Goal: Find specific page/section: Find specific page/section

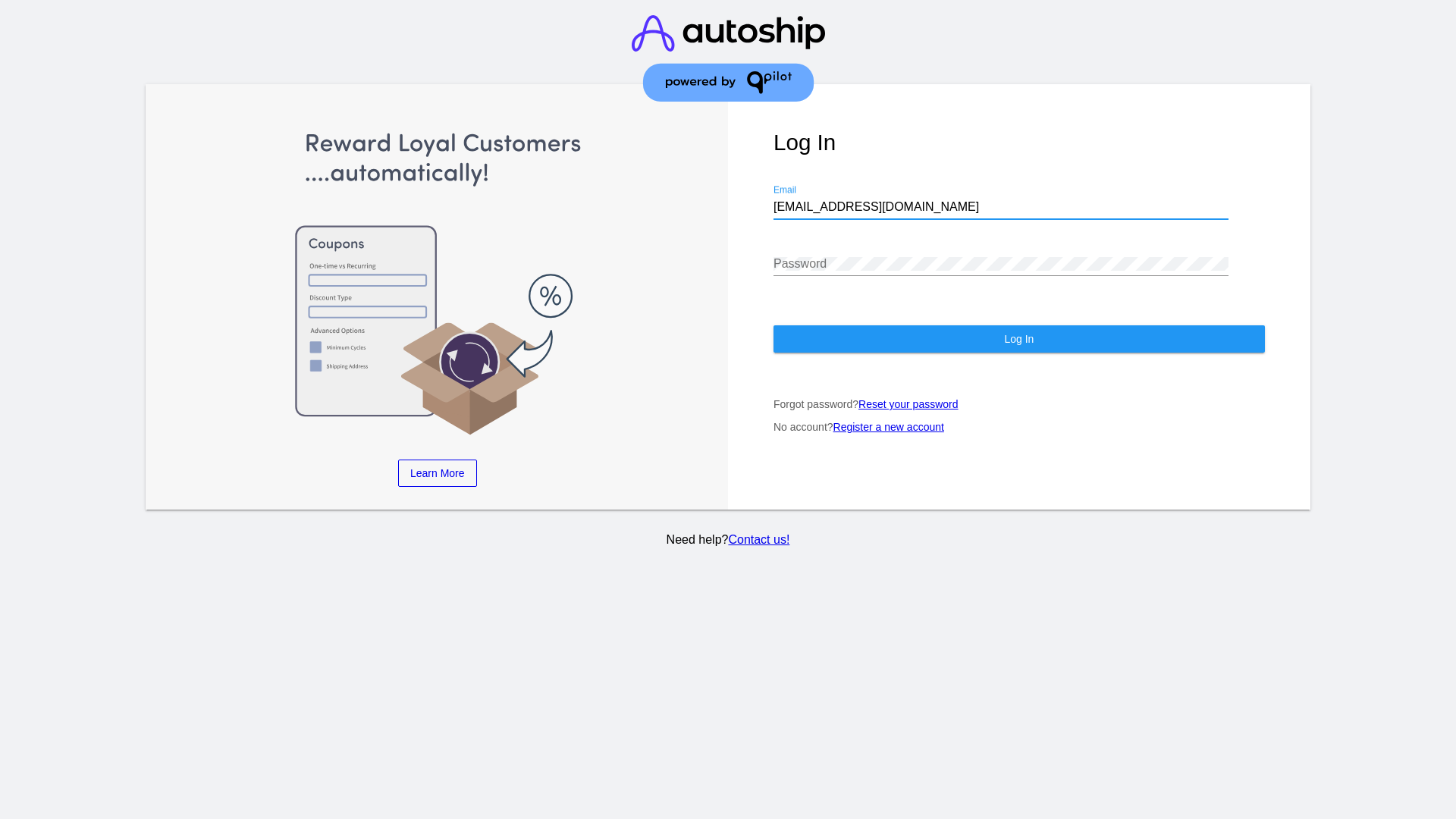
type input "[EMAIL_ADDRESS][DOMAIN_NAME]"
click at [1018, 339] on span "Log In" at bounding box center [1018, 338] width 29 height 12
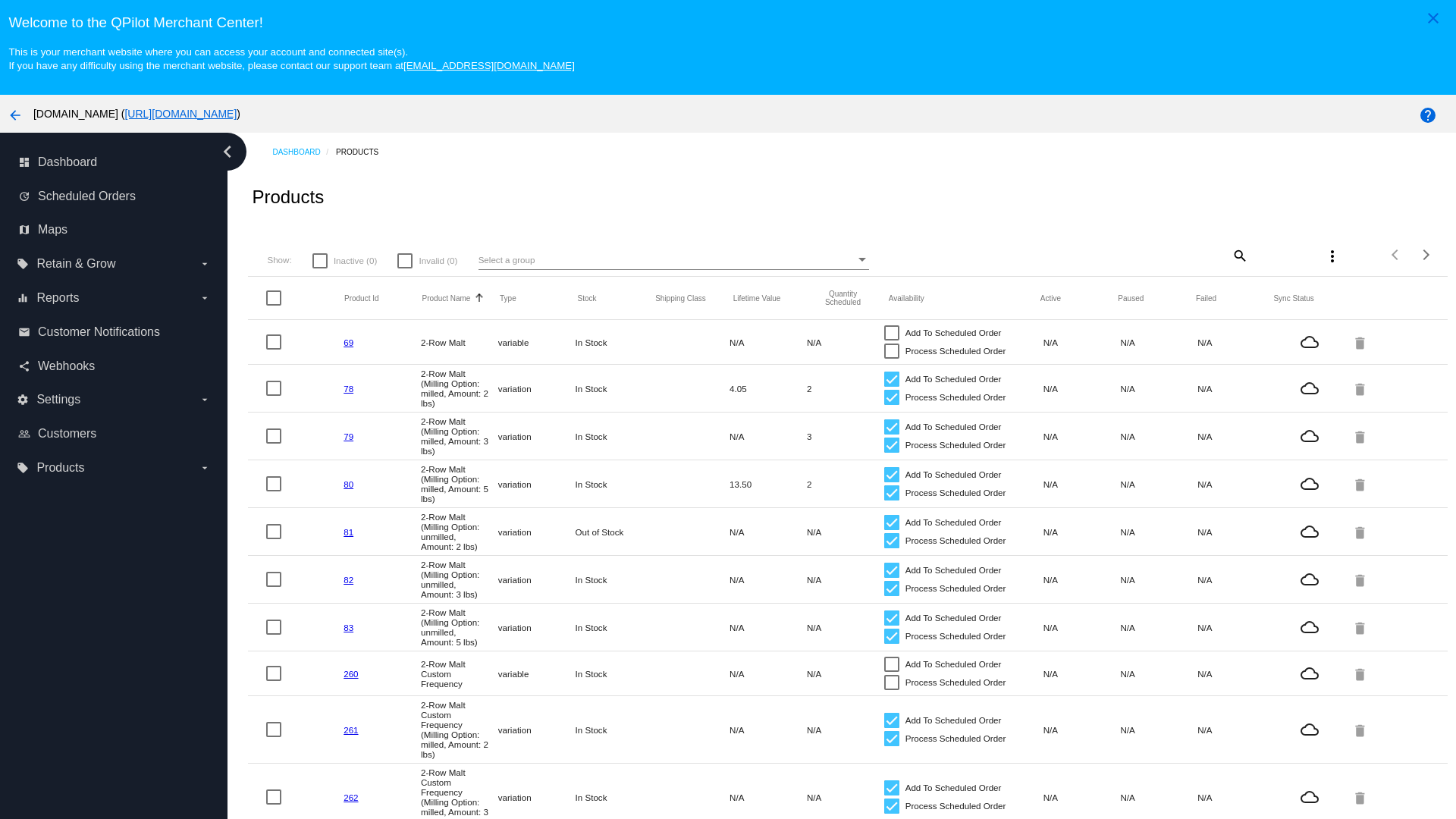
click at [1238, 255] on mat-icon "search" at bounding box center [1239, 255] width 18 height 24
type input "New Prd 1050"
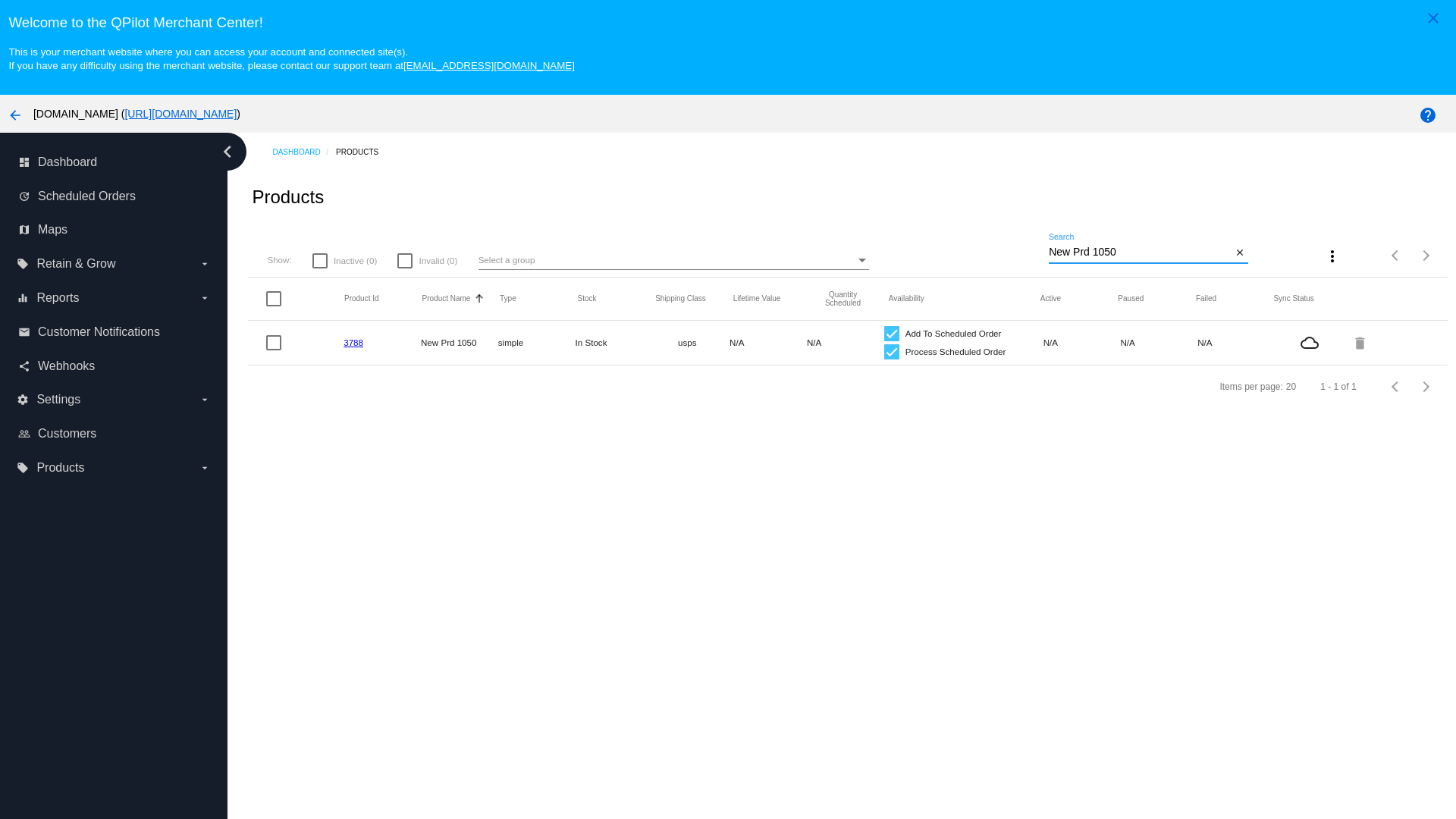
click at [354, 342] on link "3788" at bounding box center [353, 342] width 20 height 9
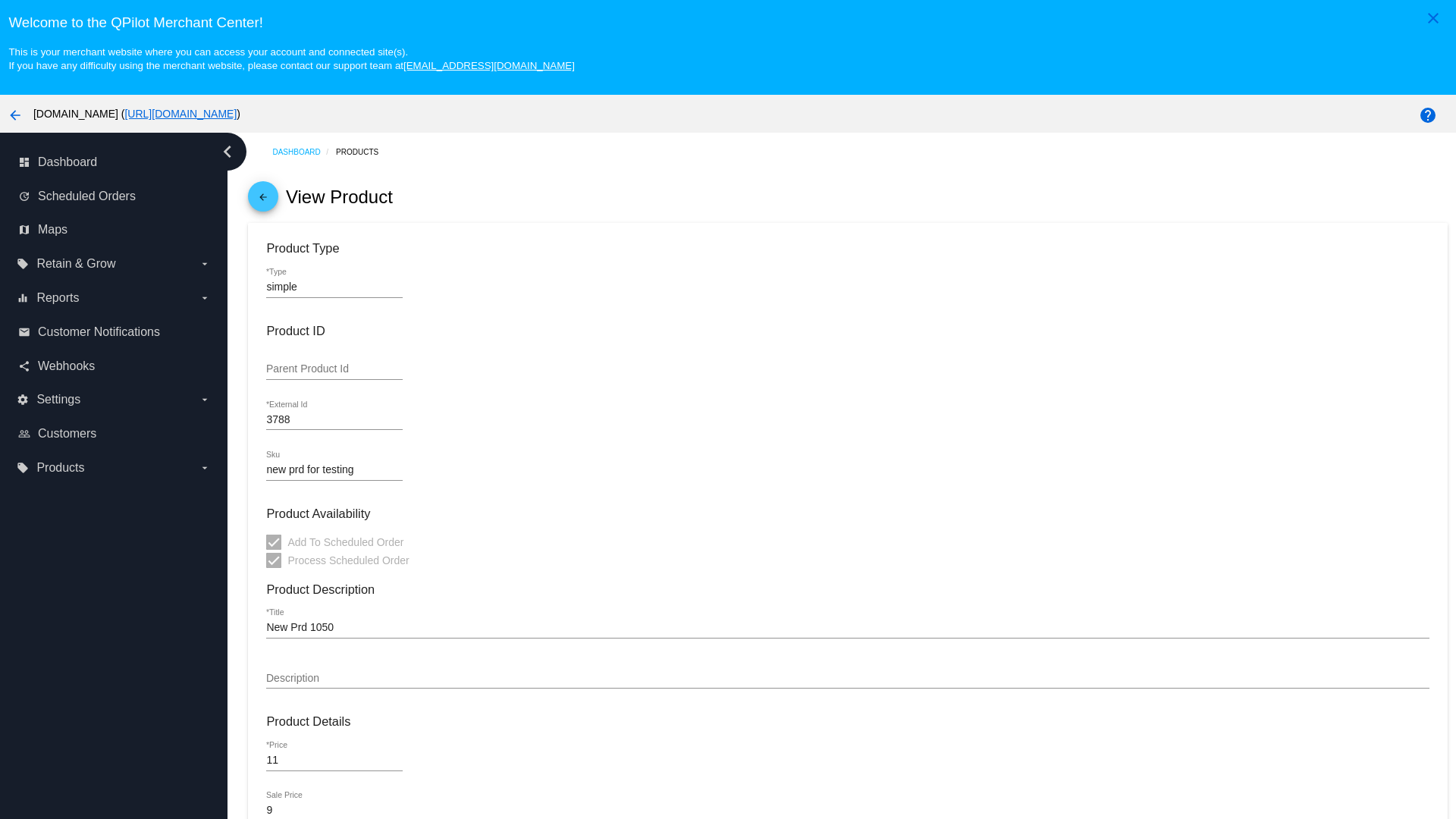
click at [264, 200] on mat-icon "arrow_back" at bounding box center [263, 200] width 18 height 18
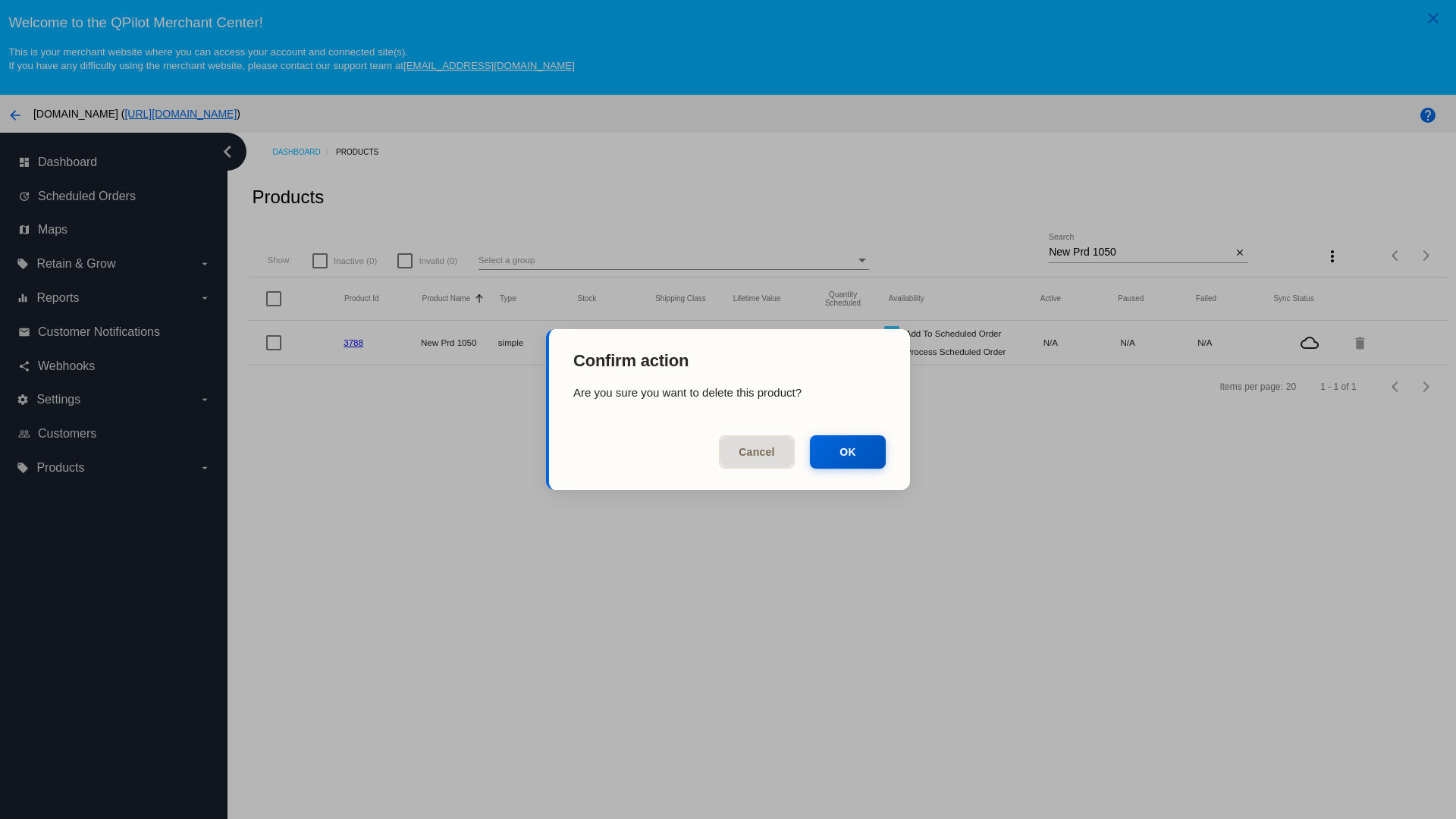
click at [847, 452] on button "OK" at bounding box center [847, 451] width 76 height 33
